Goal: Task Accomplishment & Management: Use online tool/utility

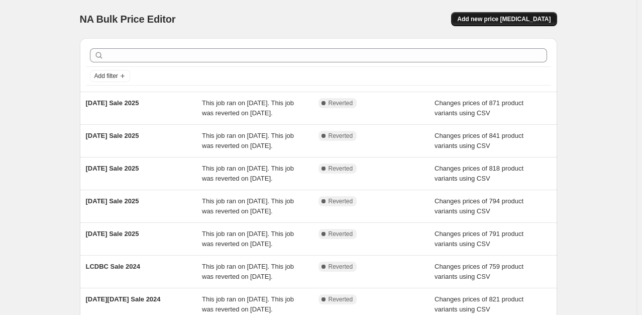
click at [509, 20] on span "Add new price change job" at bounding box center [504, 19] width 94 height 8
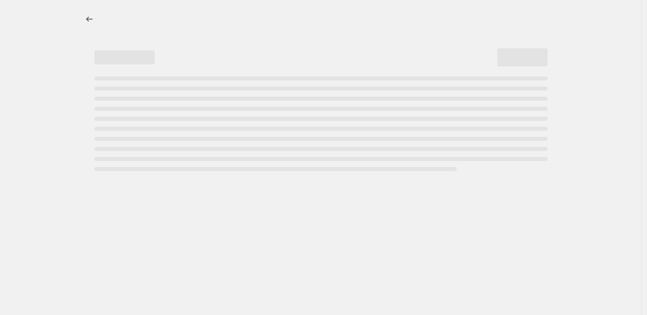
select select "percentage"
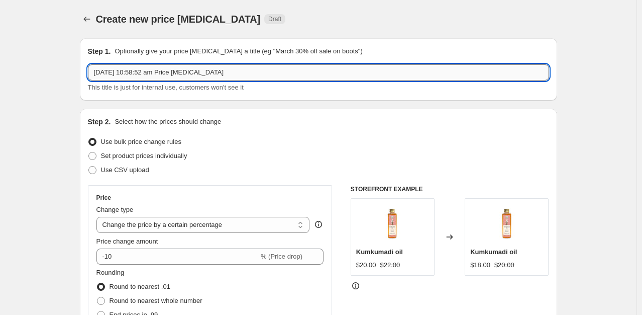
click at [203, 76] on input "10 Oct 2025, 10:58:52 am Price change job" at bounding box center [318, 72] width 461 height 16
type input "iYURA Birthday Sale 2025"
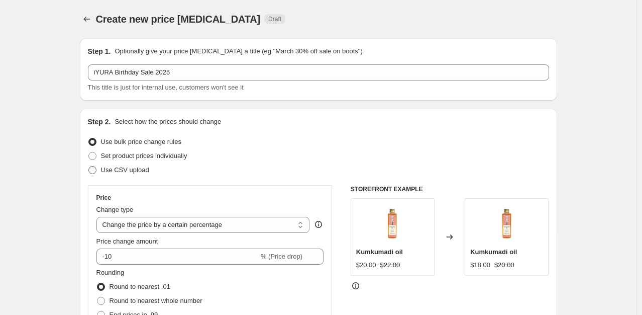
click at [142, 166] on span "Use CSV upload" at bounding box center [125, 170] width 48 height 8
click at [89, 166] on input "Use CSV upload" at bounding box center [88, 166] width 1 height 1
radio input "true"
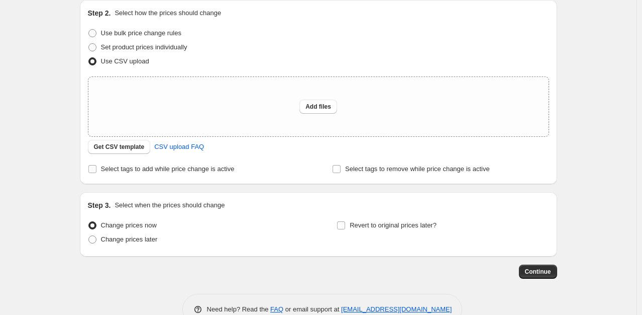
scroll to position [133, 0]
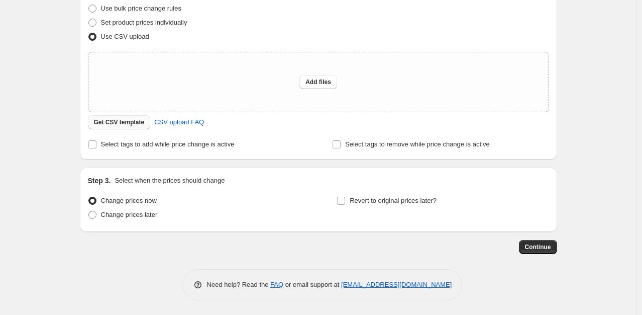
click at [125, 128] on button "Get CSV template" at bounding box center [119, 122] width 63 height 14
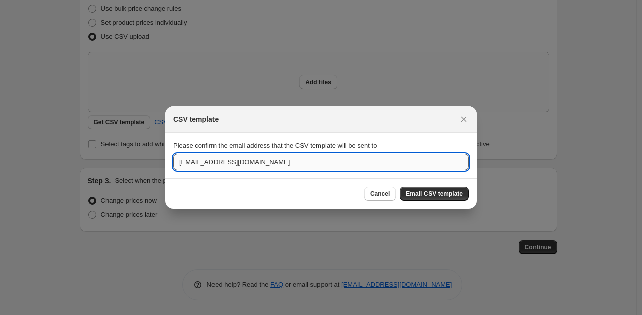
click at [223, 164] on input "sales@theayurveda-experience.com" at bounding box center [321, 162] width 296 height 16
type input "aditi.jain@transformative.in"
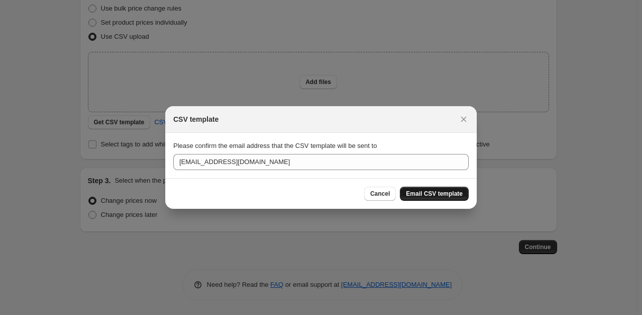
click at [444, 196] on span "Email CSV template" at bounding box center [434, 194] width 57 height 8
